Goal: Task Accomplishment & Management: Complete application form

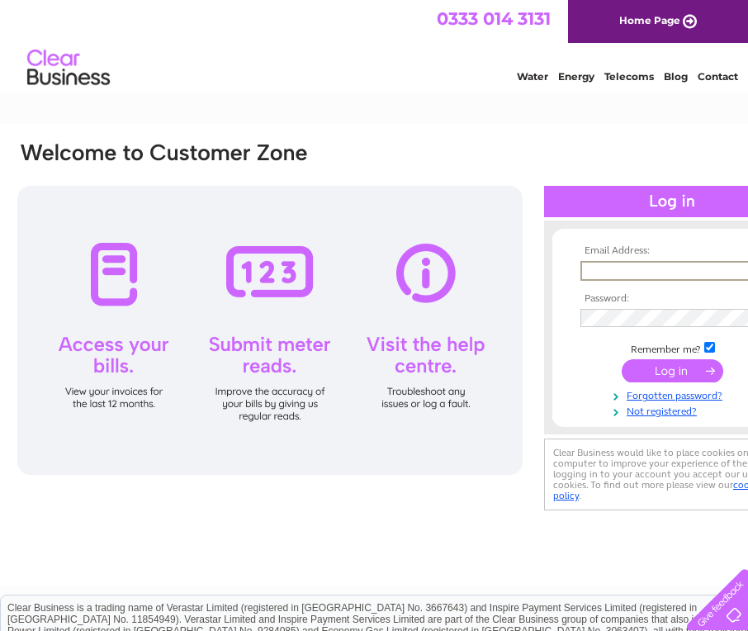
click at [610, 270] on input "text" at bounding box center [666, 271] width 172 height 20
type input "[PERSON_NAME][EMAIL_ADDRESS][DOMAIN_NAME]"
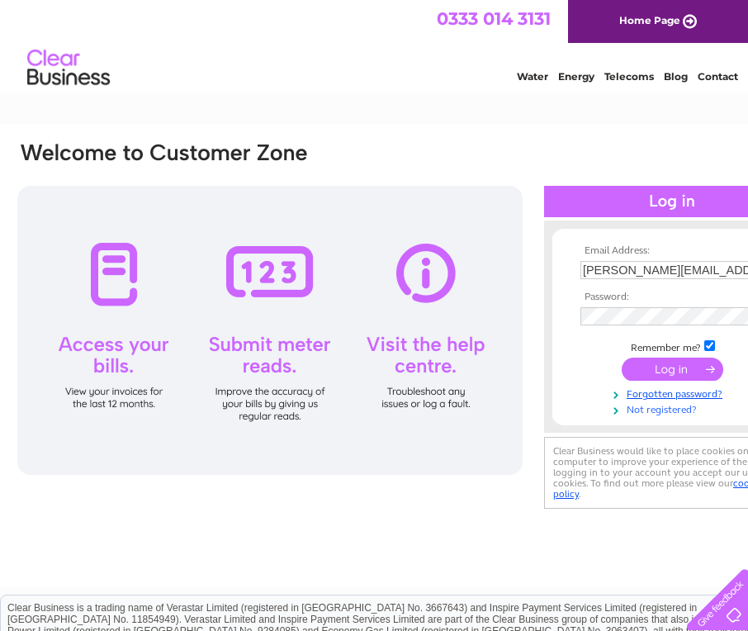
click at [663, 409] on link "Not registered?" at bounding box center [673, 408] width 187 height 16
